Goal: Information Seeking & Learning: Learn about a topic

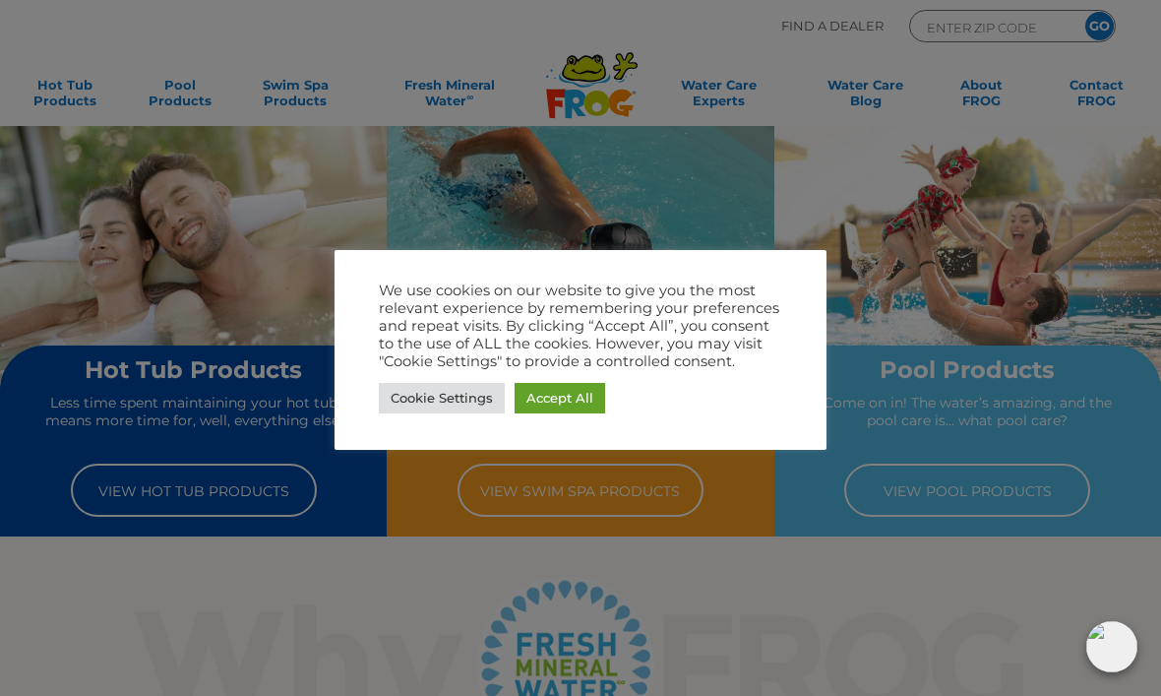
click at [575, 396] on link "Accept All" at bounding box center [560, 398] width 91 height 30
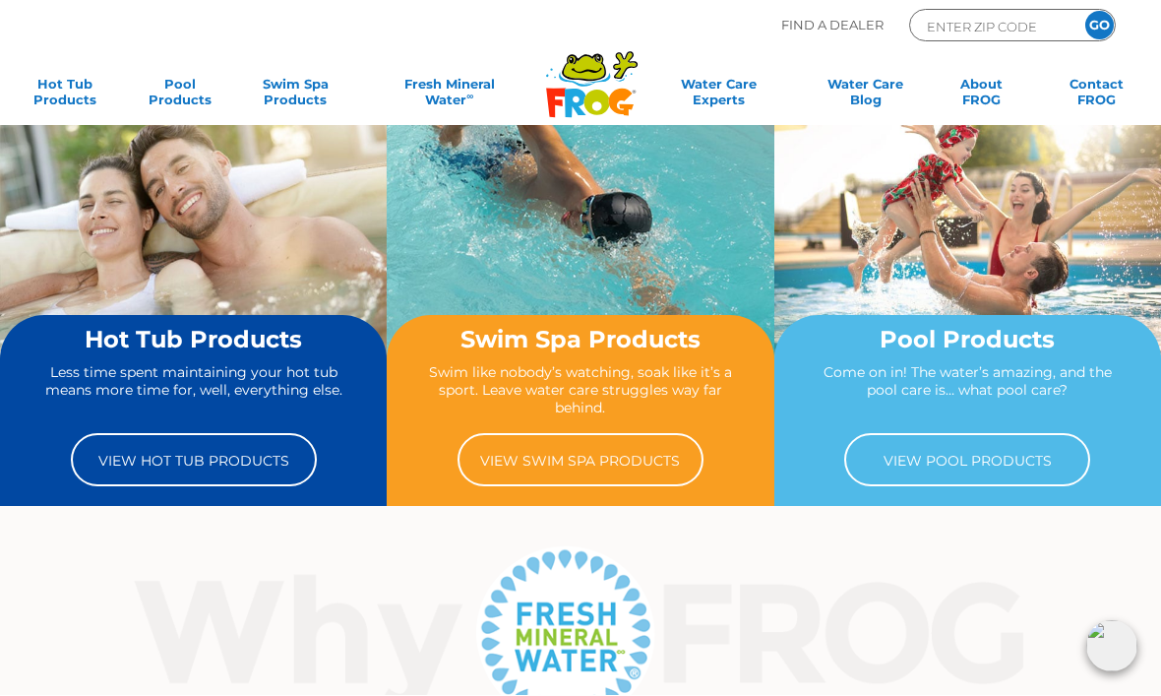
scroll to position [30, 0]
click at [161, 460] on link "View Hot Tub Products" at bounding box center [194, 459] width 246 height 53
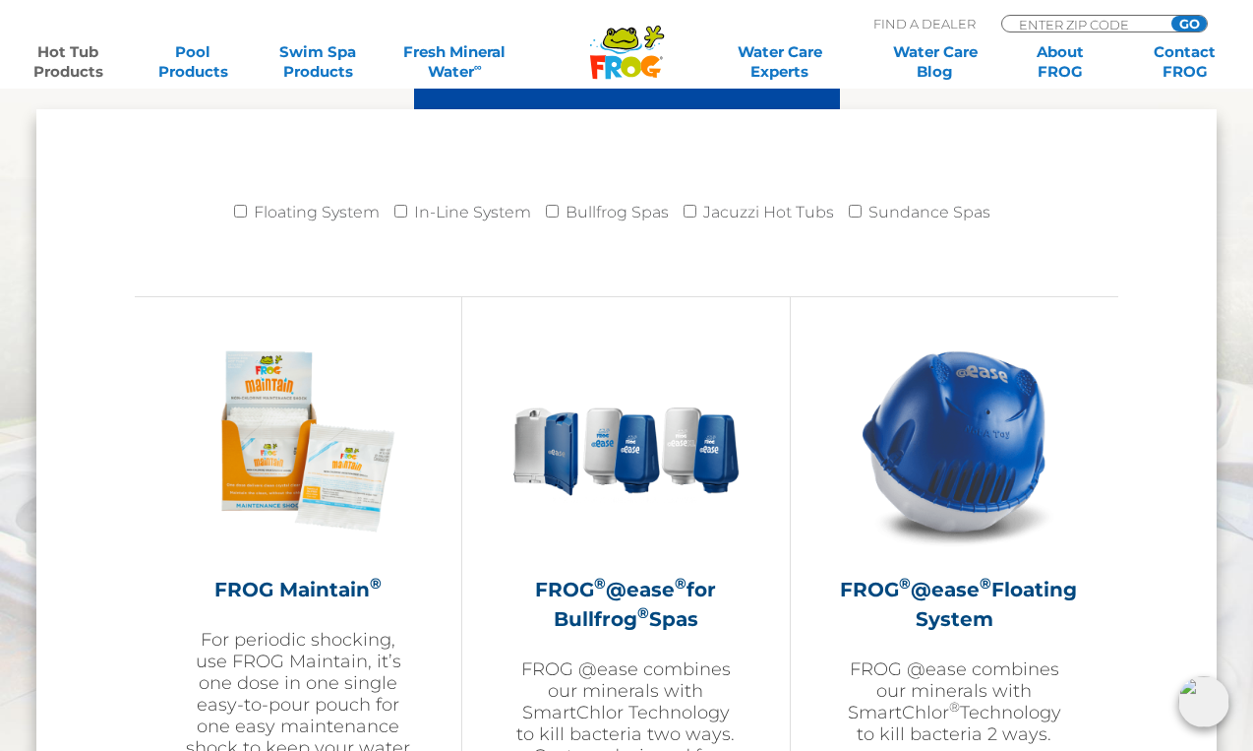
scroll to position [2008, 0]
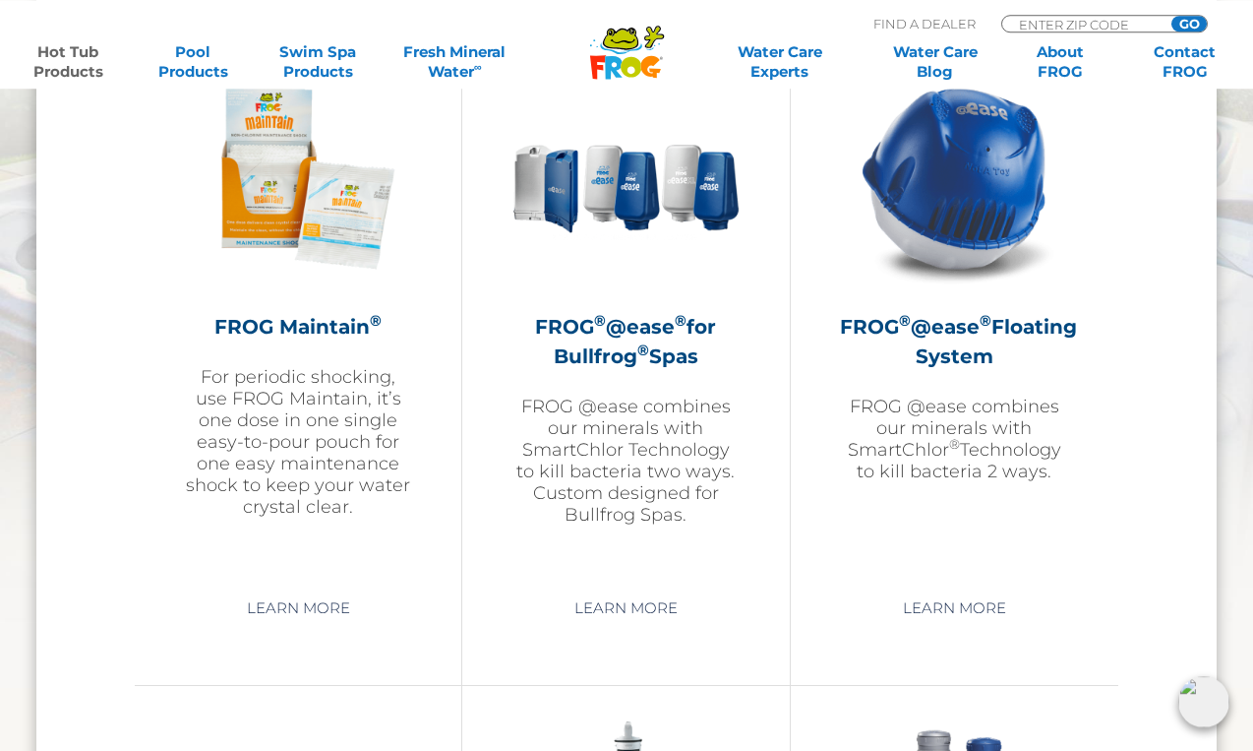
scroll to position [2270, 0]
click at [290, 621] on link "Learn More" at bounding box center [298, 607] width 149 height 35
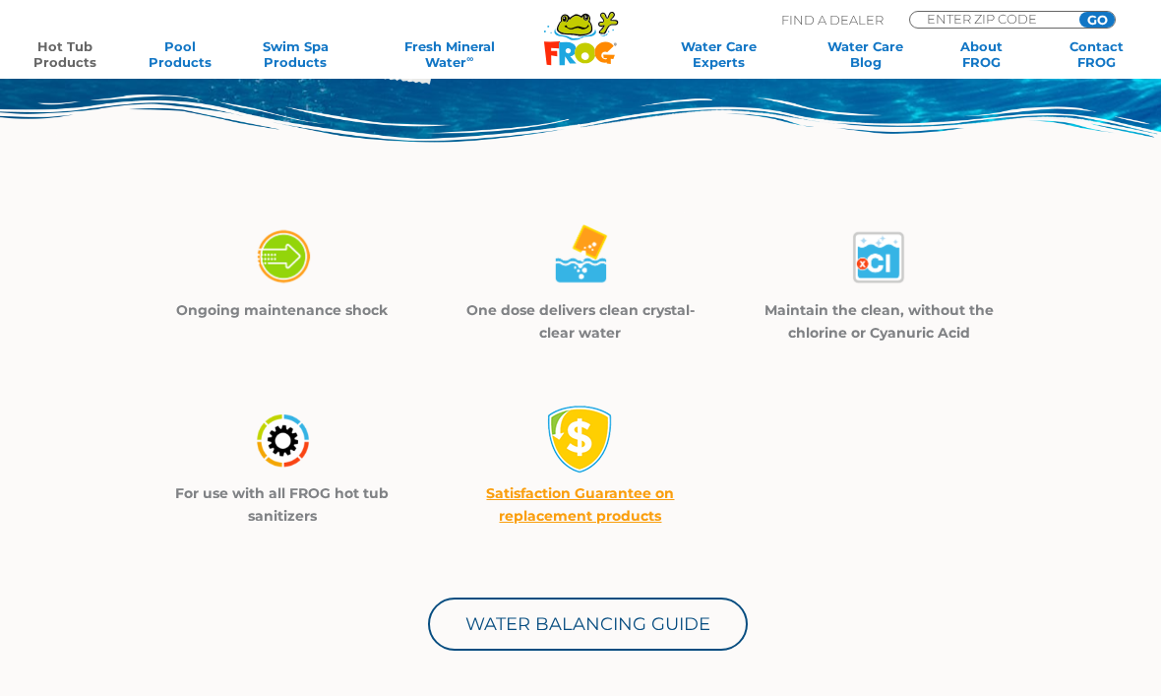
scroll to position [433, 0]
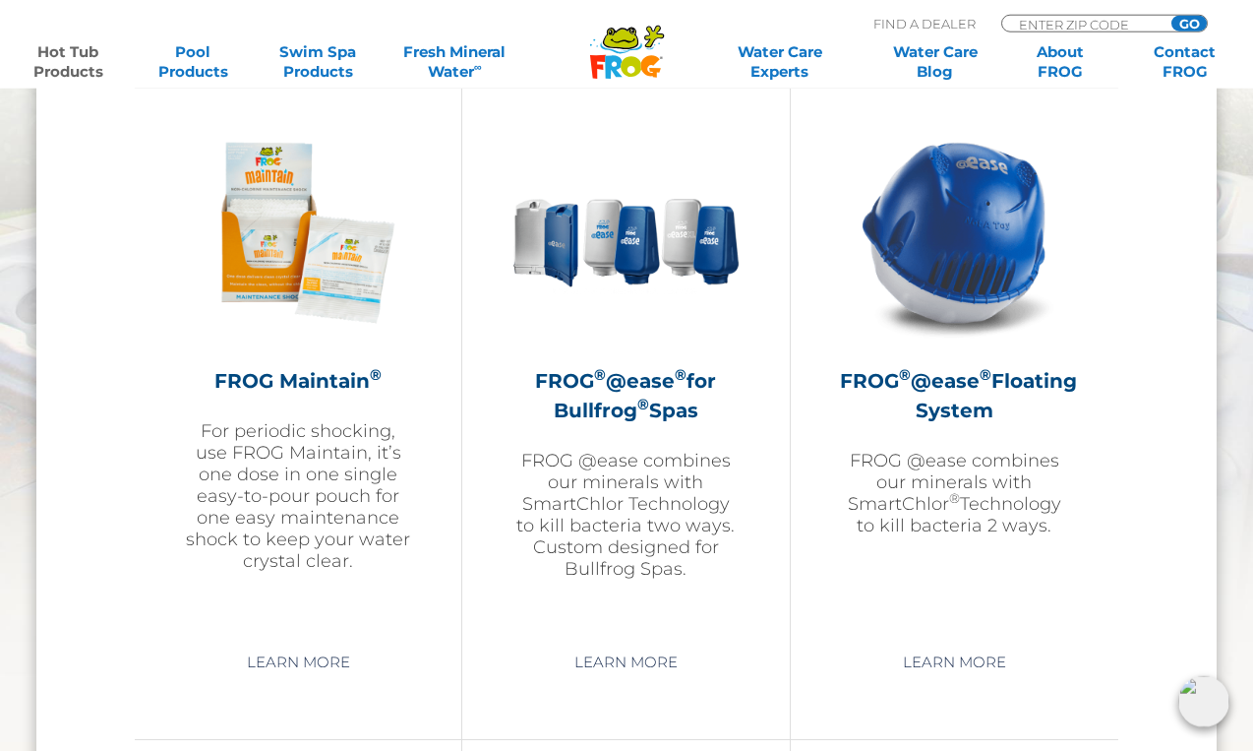
scroll to position [2215, 0]
click at [967, 669] on link "Learn More" at bounding box center [955, 662] width 149 height 35
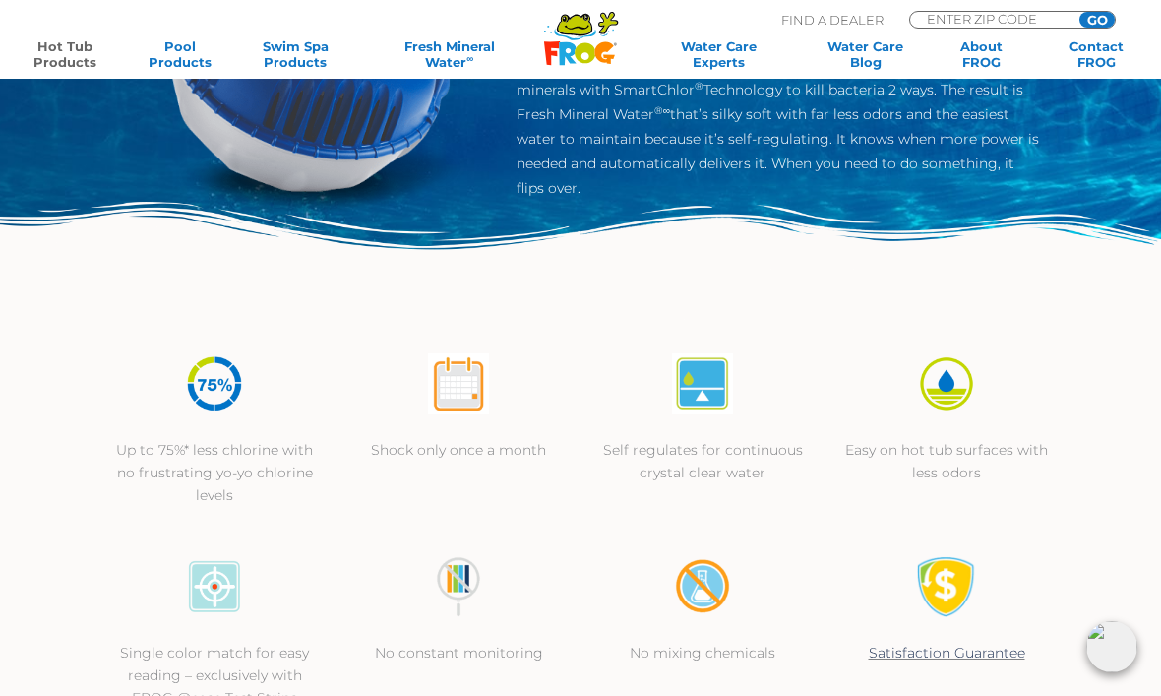
scroll to position [342, 0]
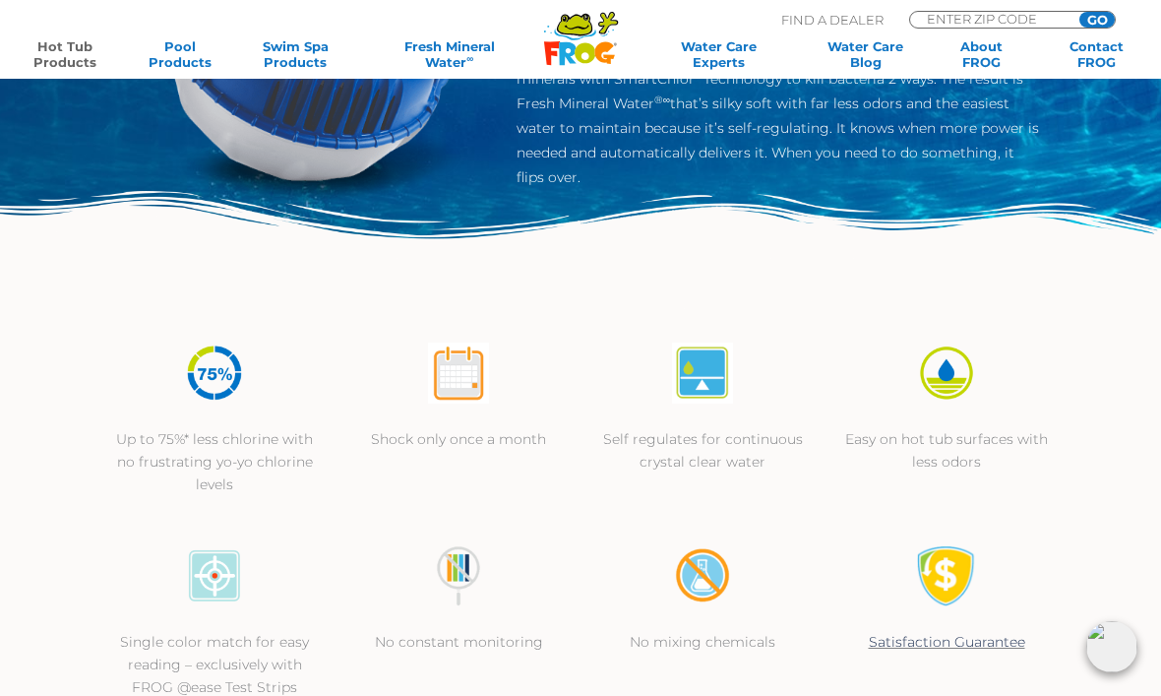
click at [189, 442] on p "Up to 75%* less chlorine with no frustrating yo-yo chlorine levels" at bounding box center [214, 462] width 205 height 68
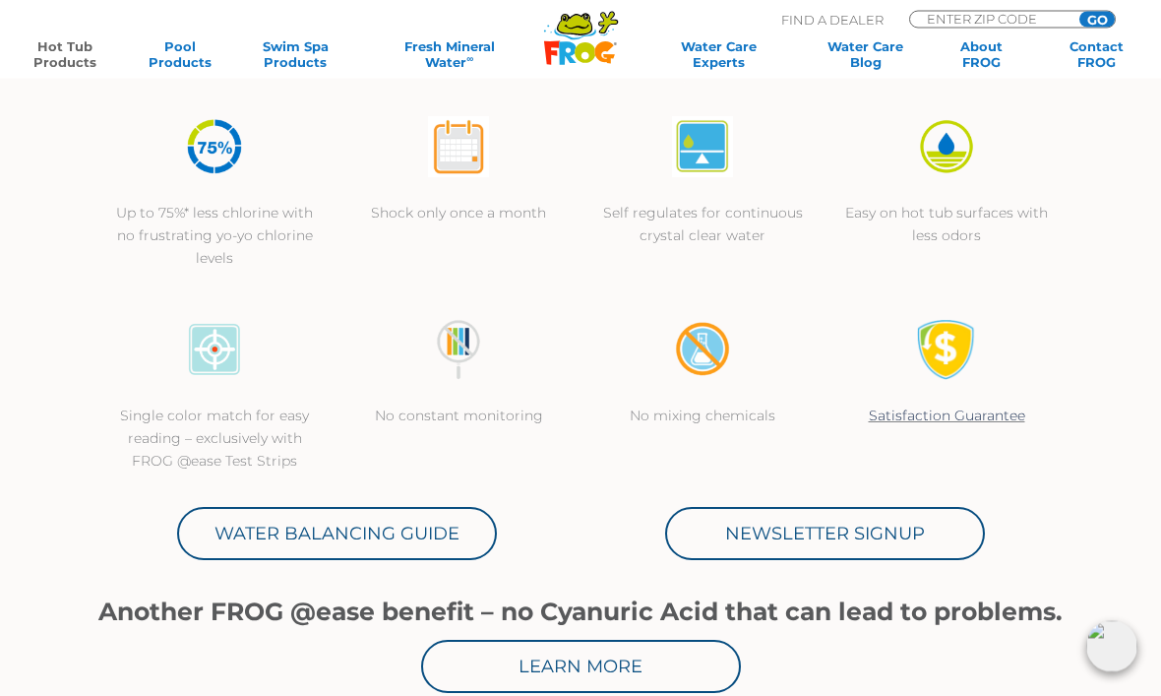
scroll to position [569, 0]
click at [279, 537] on link "Water Balancing Guide" at bounding box center [337, 533] width 320 height 53
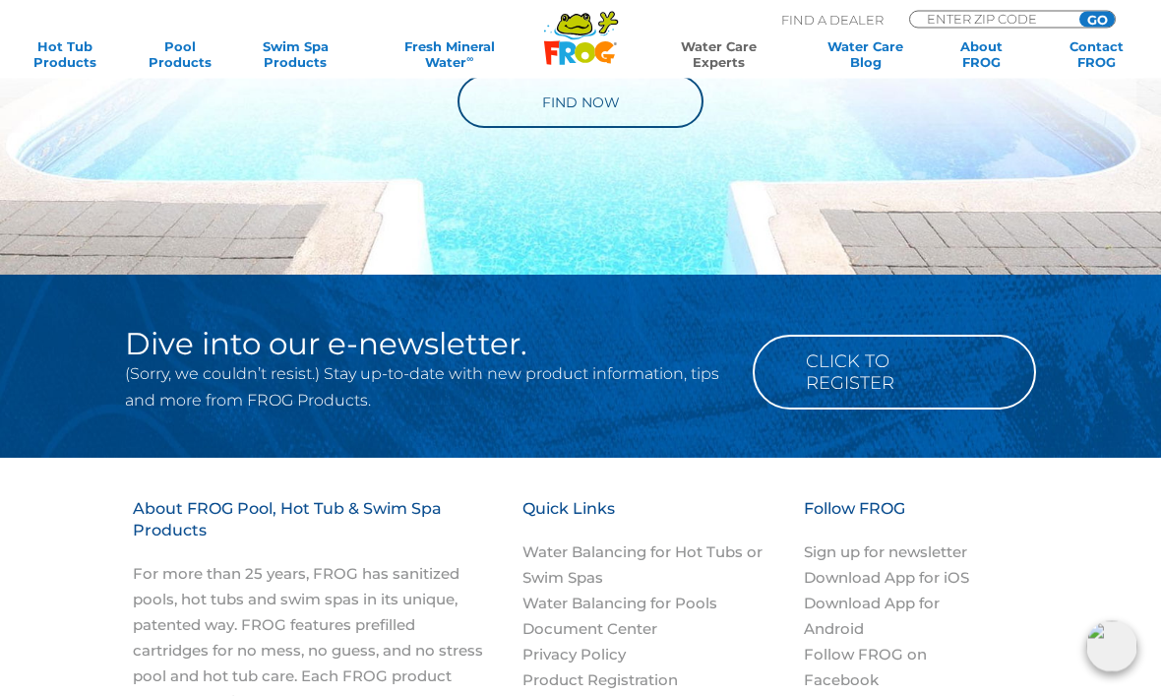
scroll to position [2150, 0]
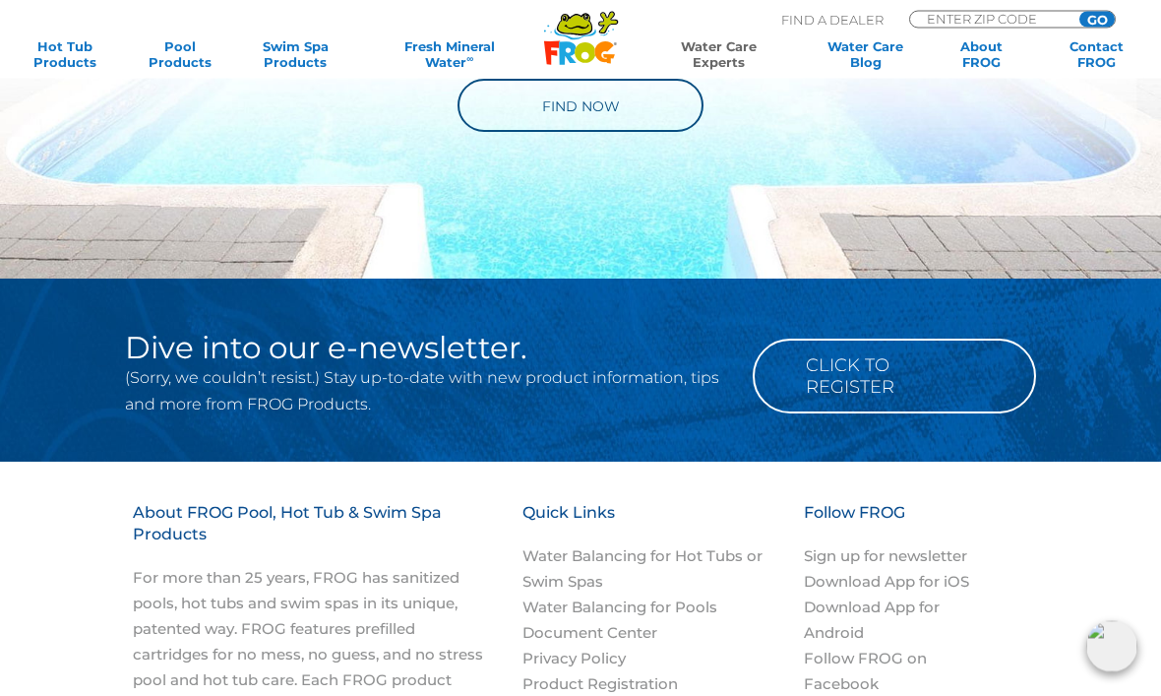
click at [860, 353] on link "Click to Register" at bounding box center [894, 376] width 283 height 75
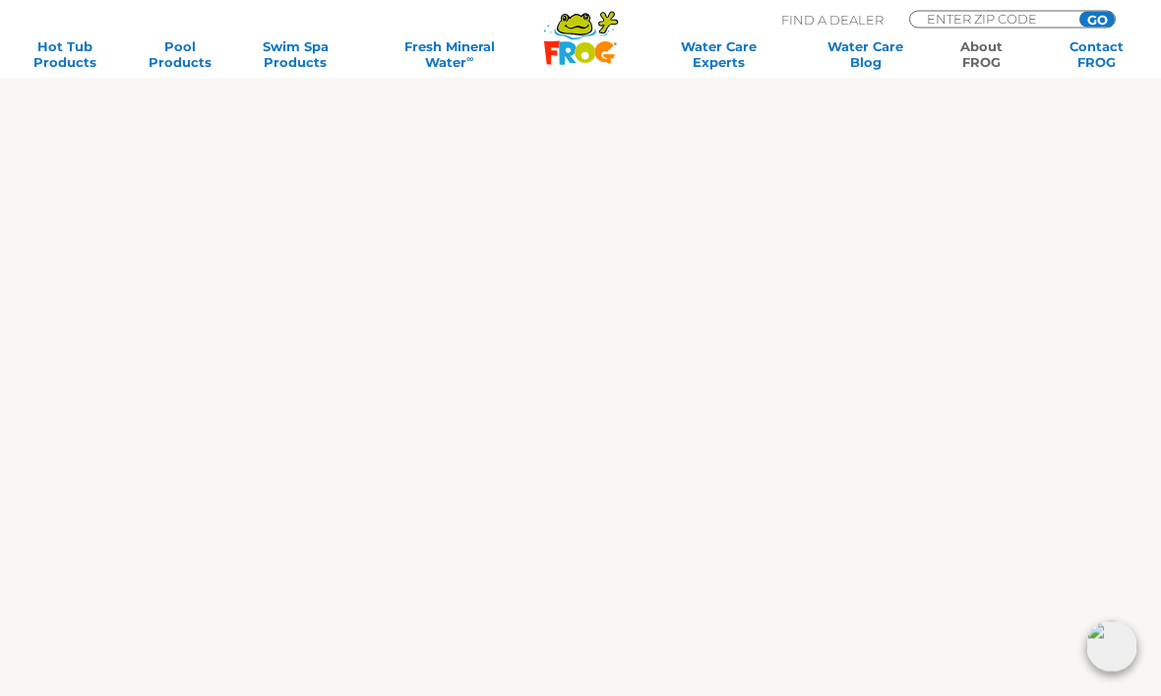
scroll to position [2625, 0]
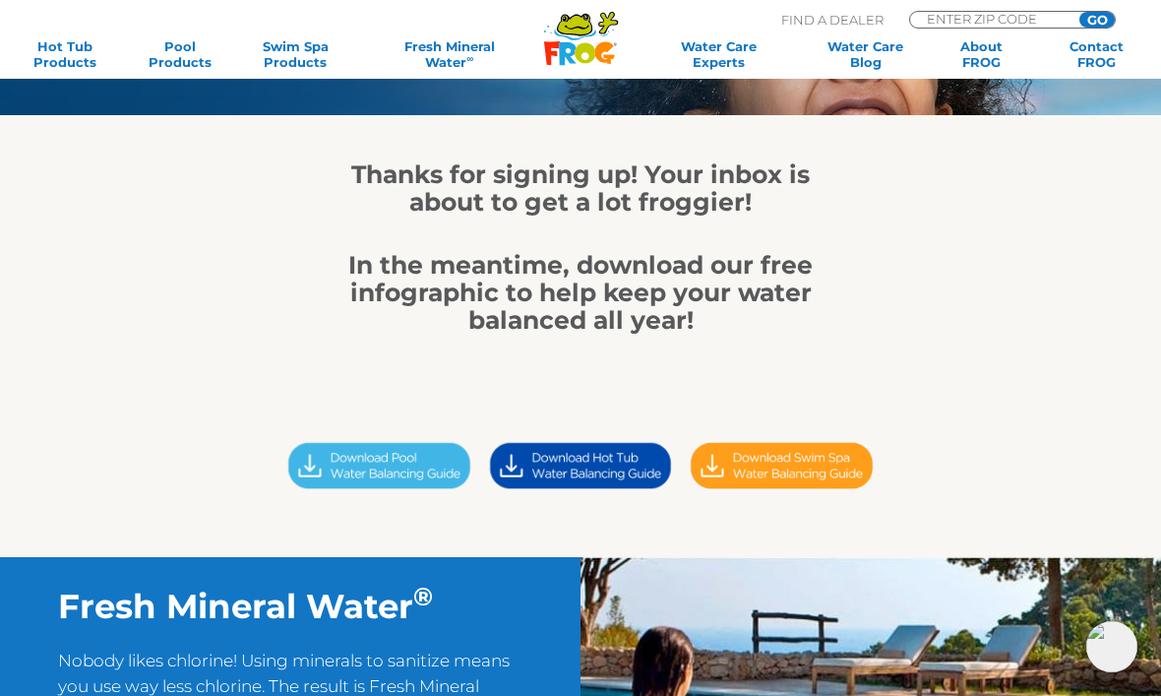
scroll to position [192, 0]
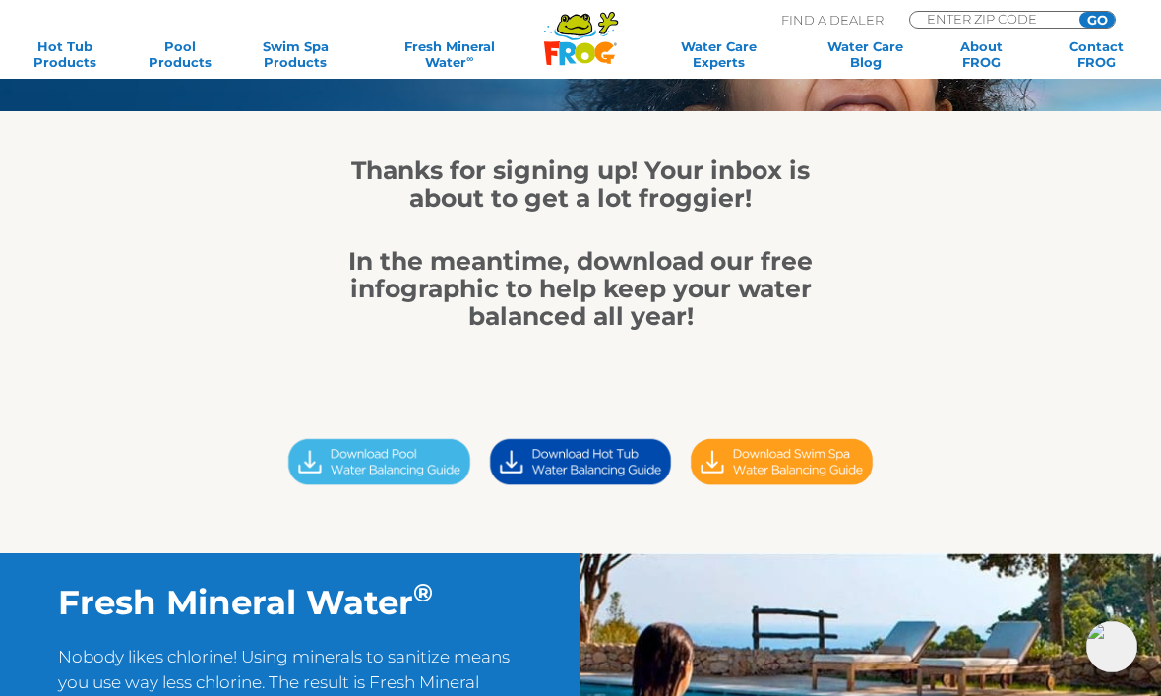
click at [574, 476] on img at bounding box center [580, 461] width 201 height 57
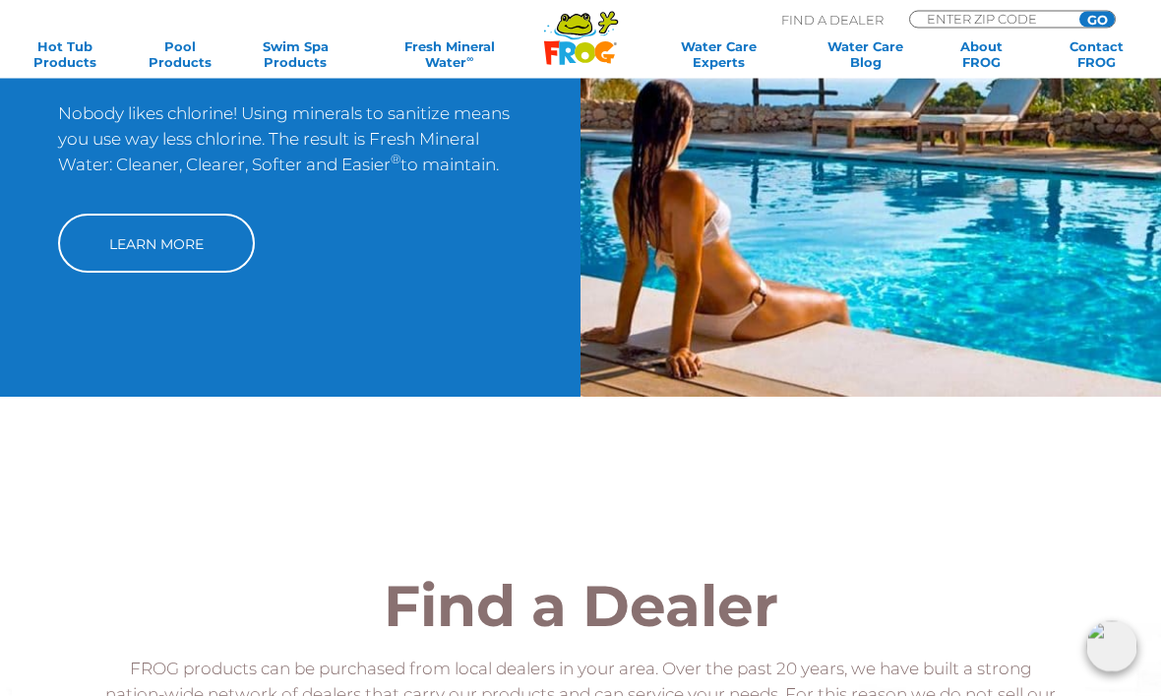
scroll to position [711, 0]
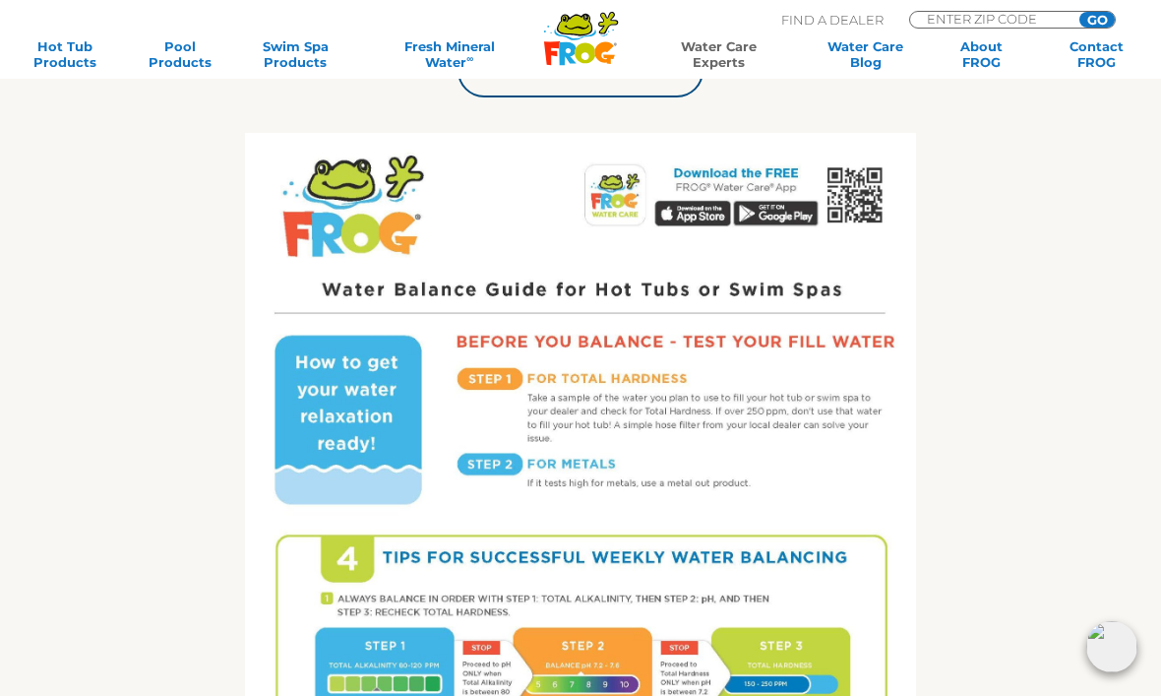
scroll to position [728, 0]
click at [688, 223] on img at bounding box center [580, 568] width 670 height 868
click at [690, 206] on img at bounding box center [580, 568] width 670 height 868
click at [698, 215] on img at bounding box center [580, 568] width 670 height 868
click at [685, 208] on img at bounding box center [580, 568] width 670 height 868
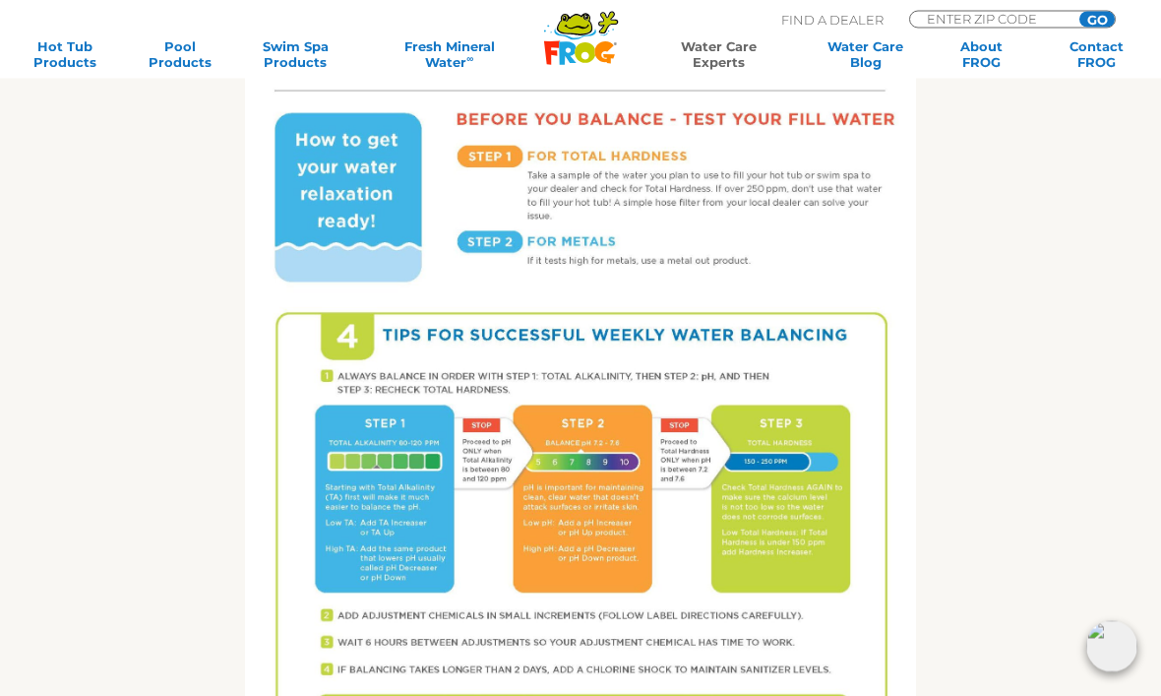
scroll to position [951, 0]
click at [63, 54] on link "Hot Tub Products" at bounding box center [65, 53] width 90 height 31
click at [150, 573] on div "Get the FROG ® Water Balancing Guide that makes it easy! Follow 4 Tips for succ…" at bounding box center [580, 225] width 1005 height 1386
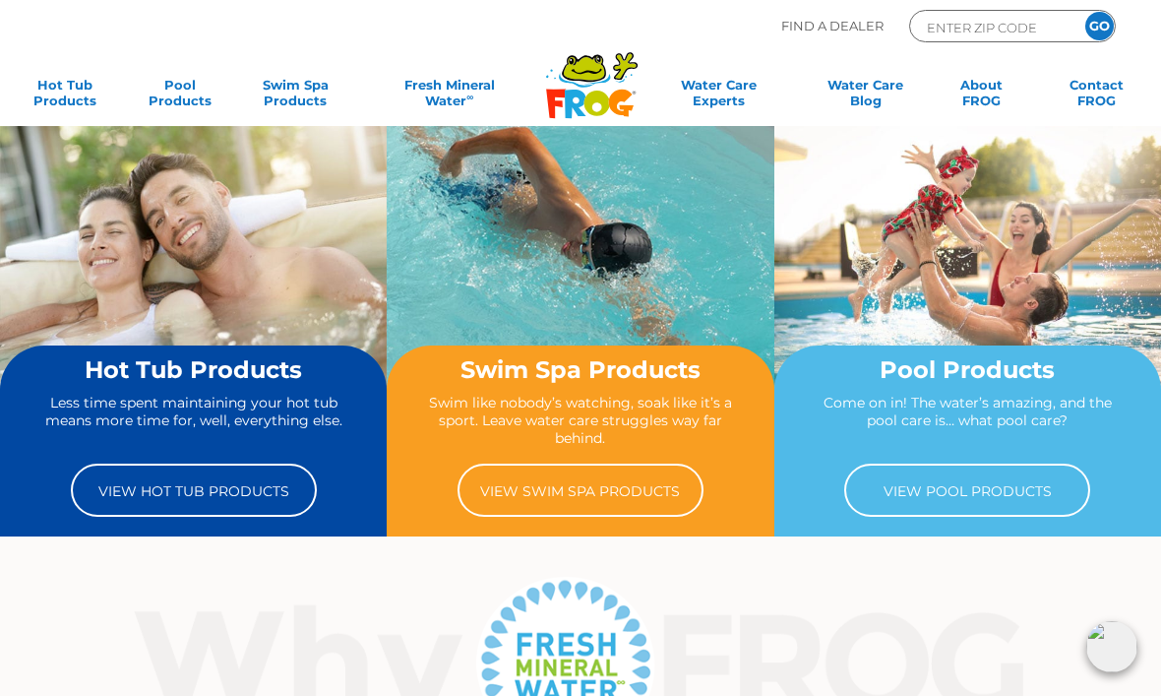
click at [219, 494] on link "View Hot Tub Products" at bounding box center [194, 489] width 246 height 53
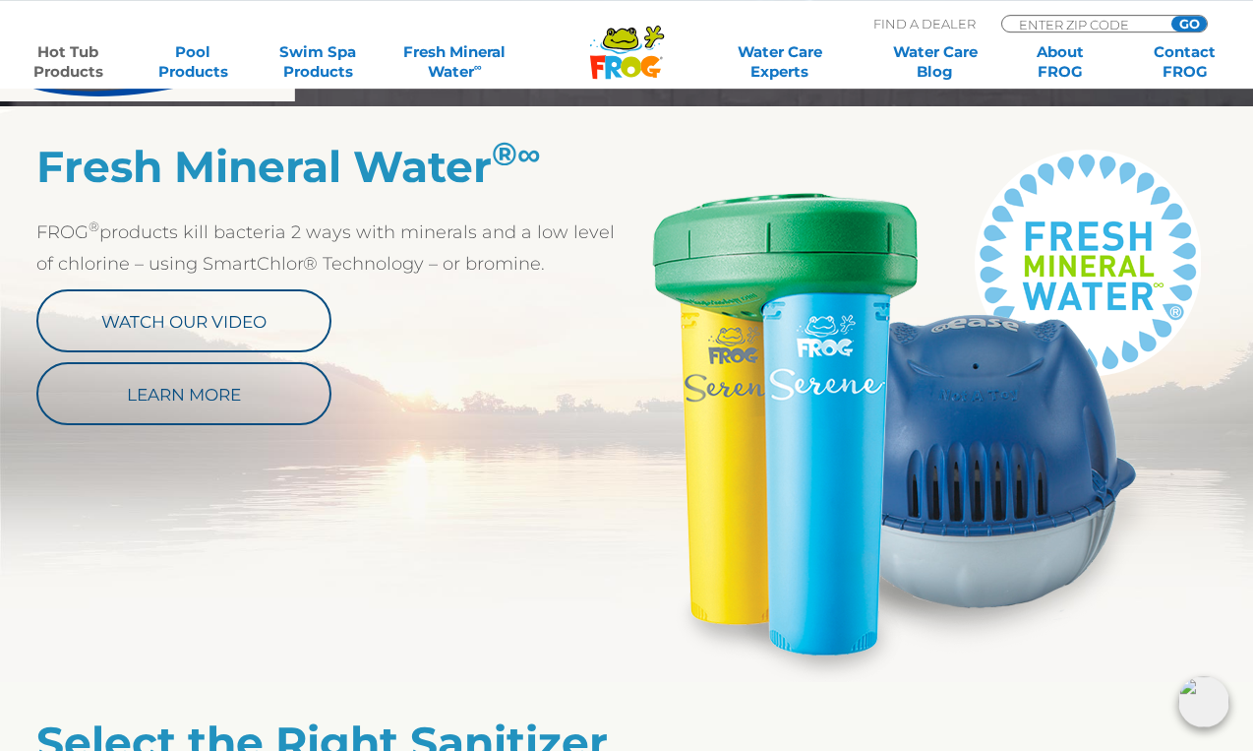
scroll to position [1012, 0]
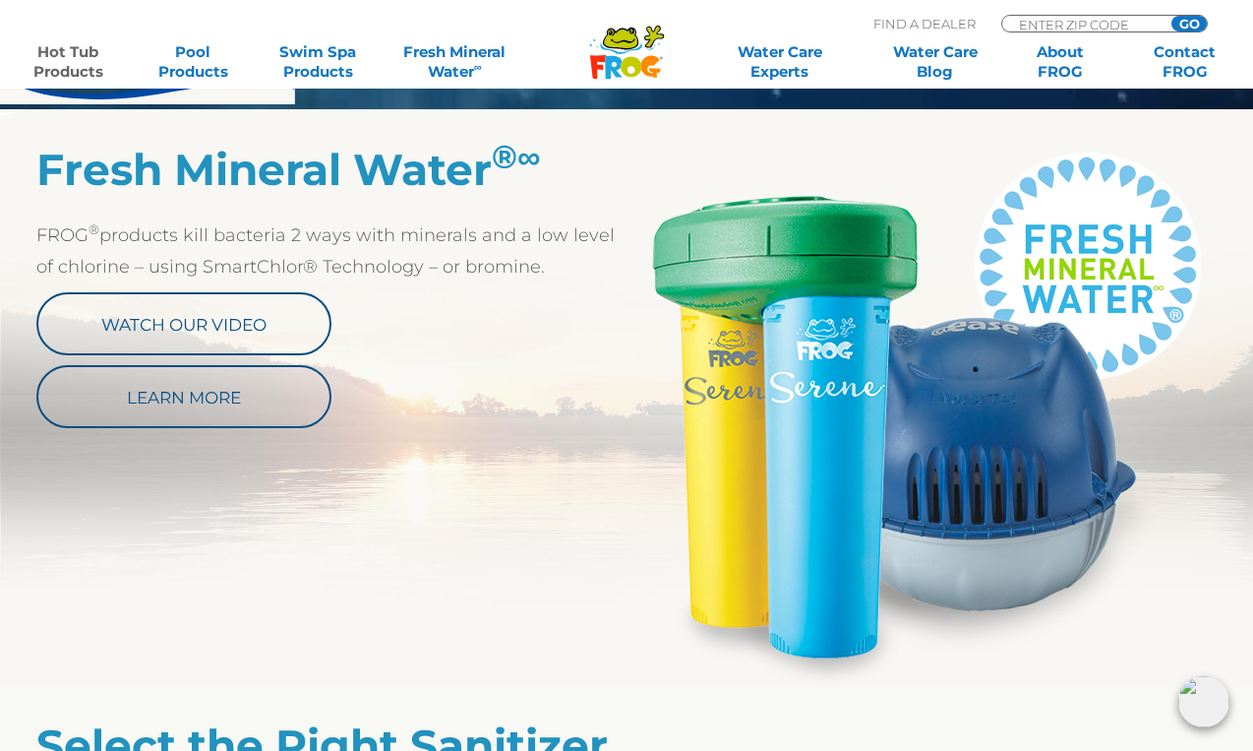
click at [119, 324] on link "Watch Our Video" at bounding box center [183, 323] width 295 height 63
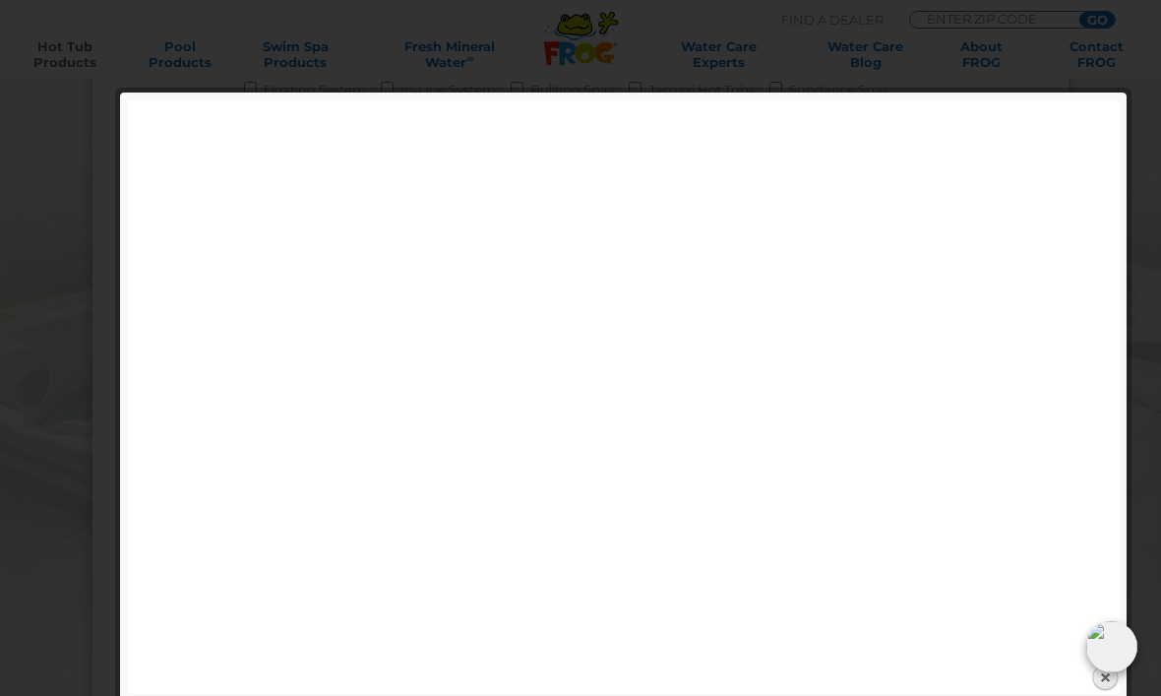
scroll to position [1781, 0]
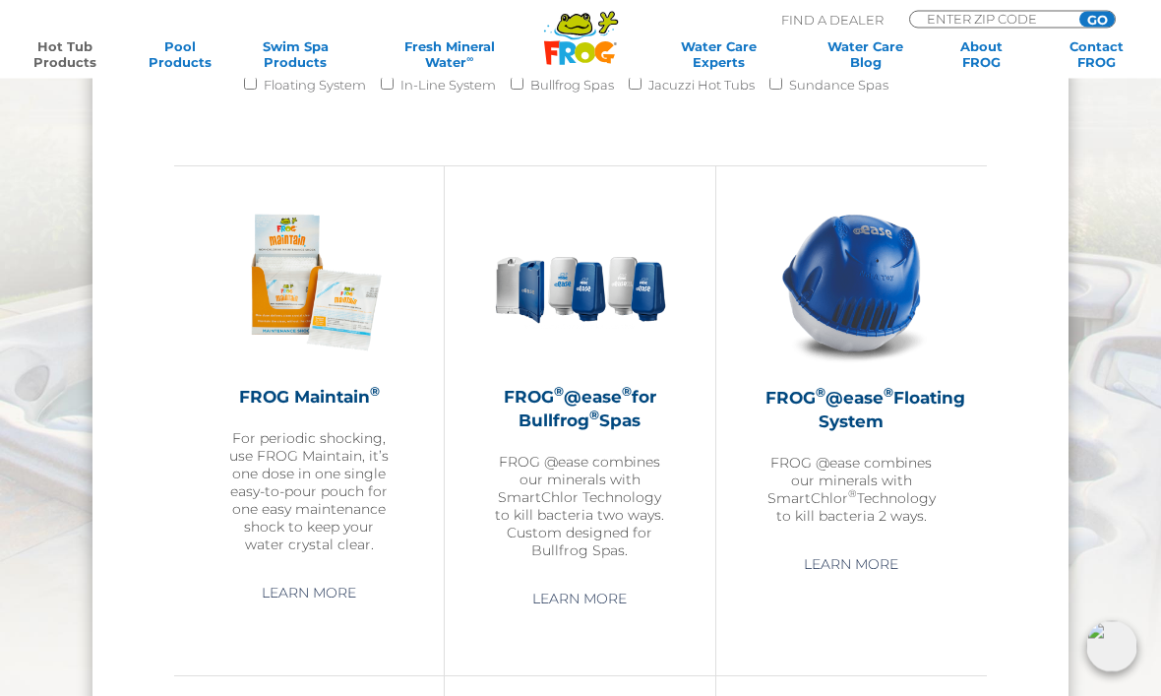
scroll to position [1780, 0]
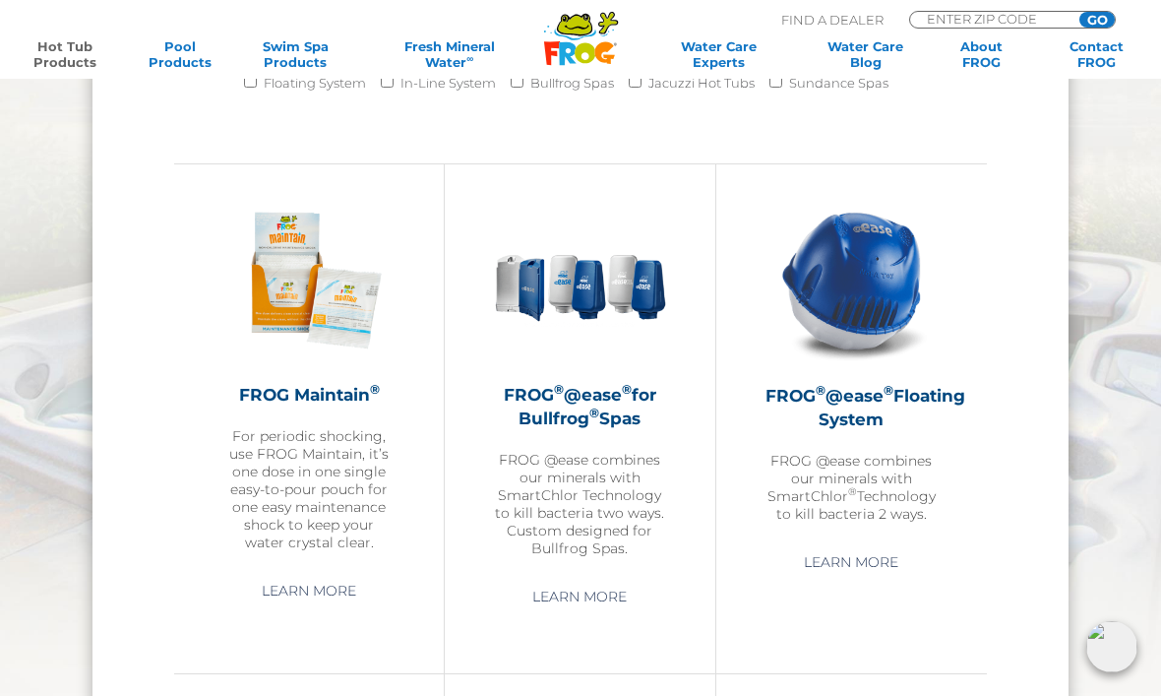
click at [277, 310] on img at bounding box center [308, 279] width 171 height 171
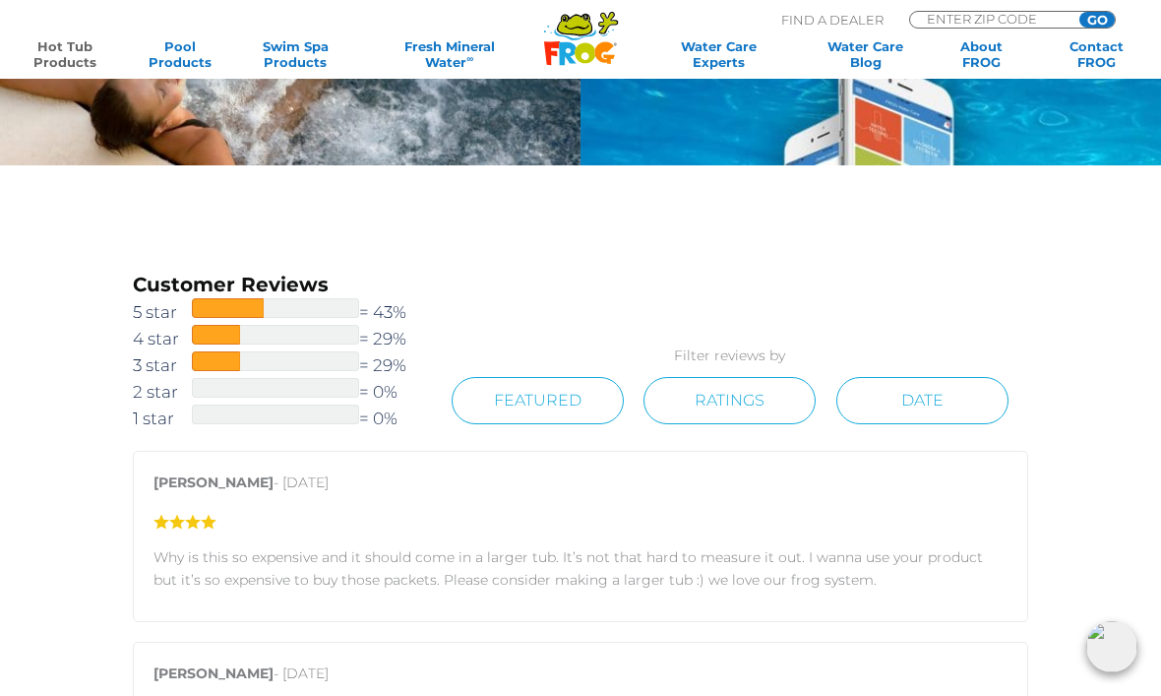
scroll to position [1858, 0]
